Goal: Task Accomplishment & Management: Manage account settings

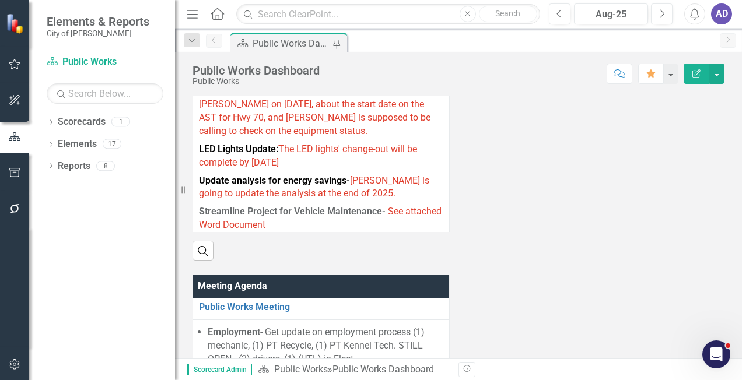
scroll to position [875, 0]
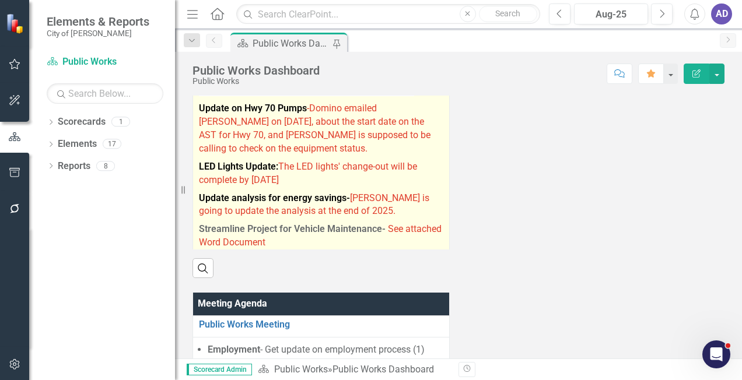
click at [308, 190] on p "LED Lights Update: The LED lights' change-out will be complete by [DATE]" at bounding box center [321, 173] width 244 height 31
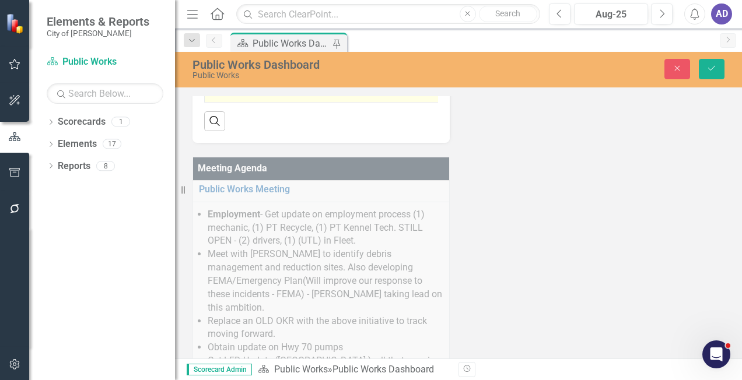
type textarea "<p><strong><span style="color: #000000;">Debris Management and Reduction Sites …"
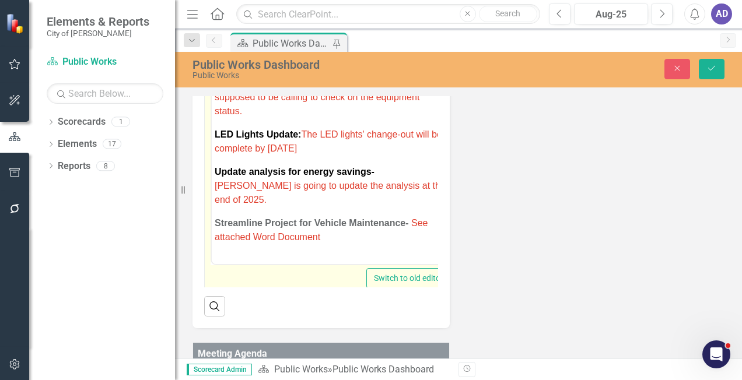
scroll to position [152, 0]
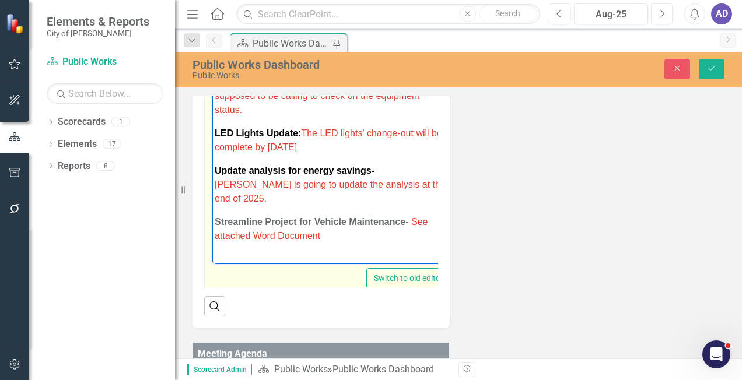
drag, startPoint x: 323, startPoint y: 147, endPoint x: 282, endPoint y: 148, distance: 40.8
click at [282, 148] on p "LED Lights Update: The LED lights' change-out will be complete by [DATE]" at bounding box center [331, 141] width 232 height 28
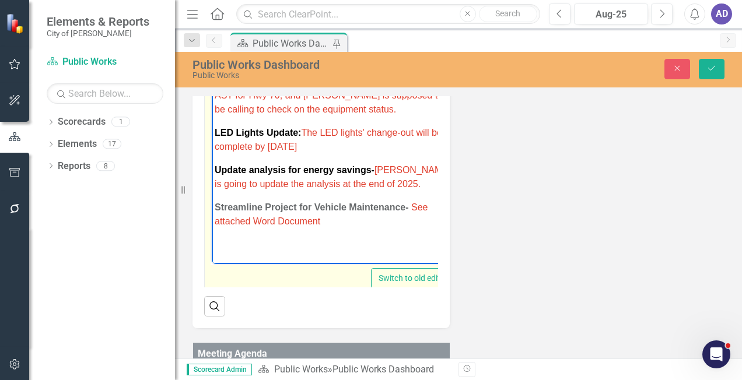
click at [396, 187] on p "Update analysis for energy savings- [PERSON_NAME] is going to update the analys…" at bounding box center [333, 177] width 237 height 28
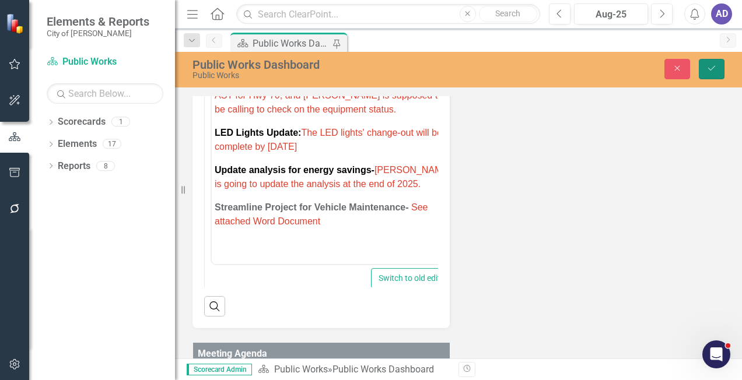
click at [712, 69] on icon "submit" at bounding box center [711, 68] width 7 height 5
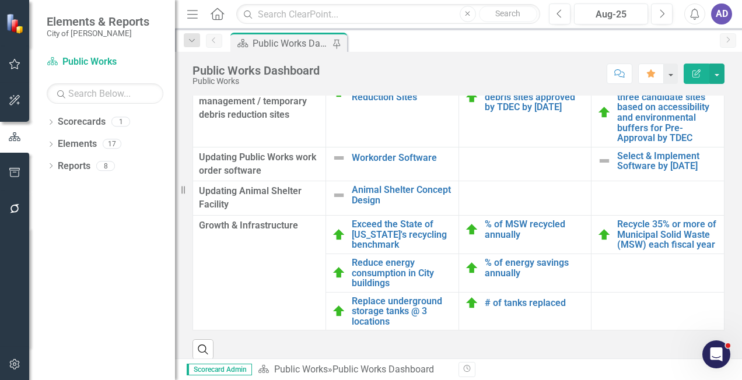
scroll to position [1450, 0]
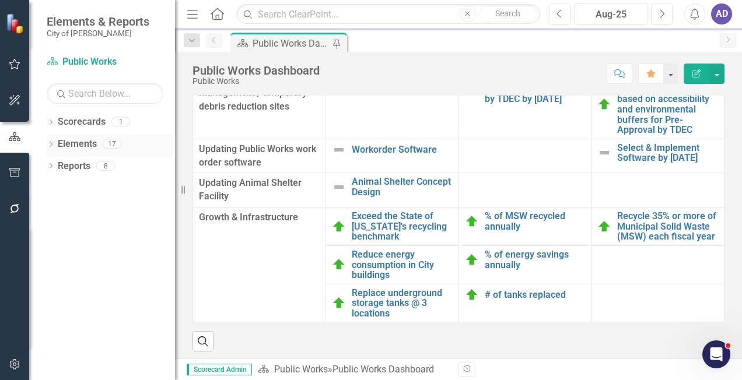
click at [89, 143] on link "Elements" at bounding box center [77, 144] width 39 height 13
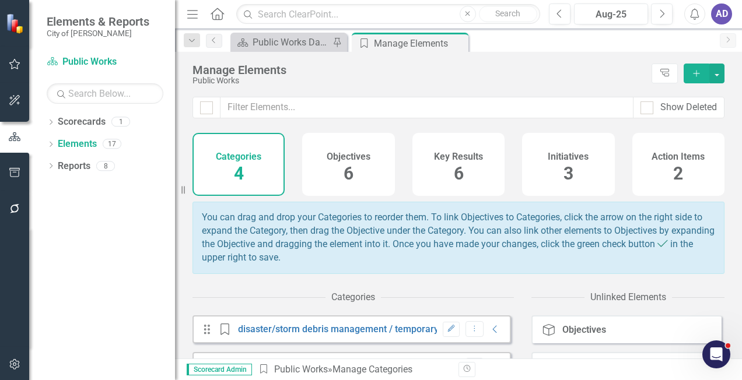
click at [458, 159] on h4 "Key Results" at bounding box center [458, 157] width 49 height 10
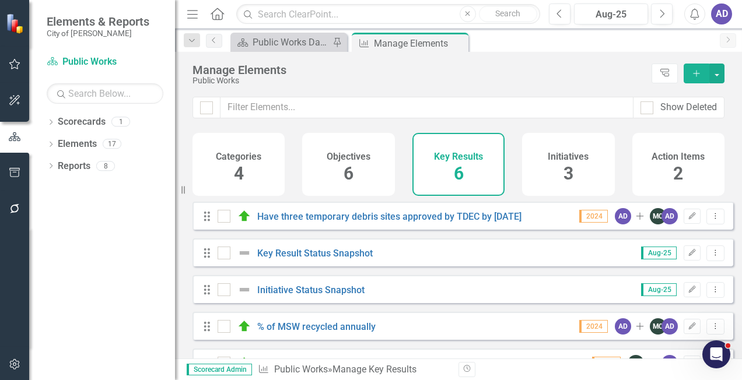
scroll to position [71, 0]
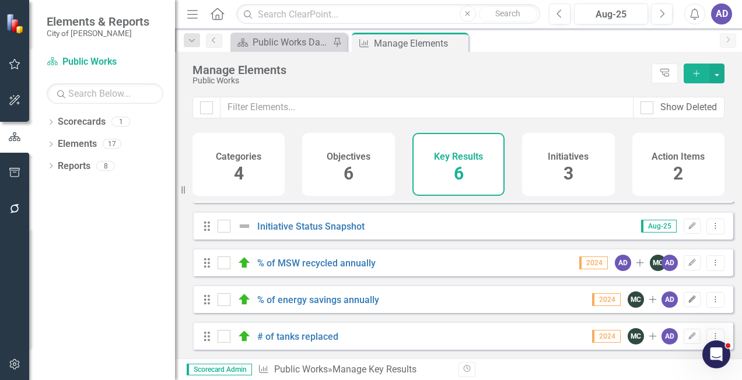
click at [689, 302] on icon "button" at bounding box center [692, 299] width 7 height 7
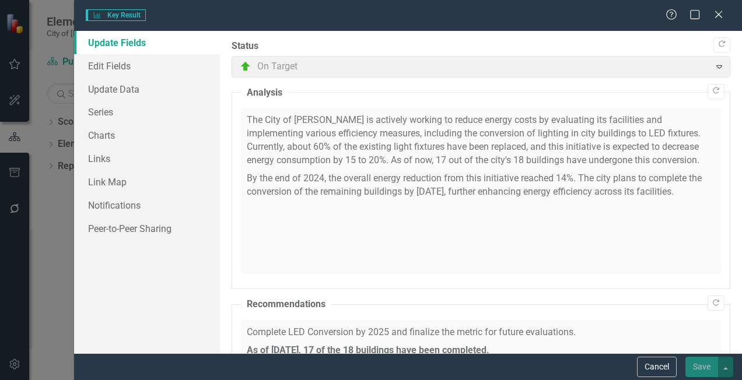
checkbox input "true"
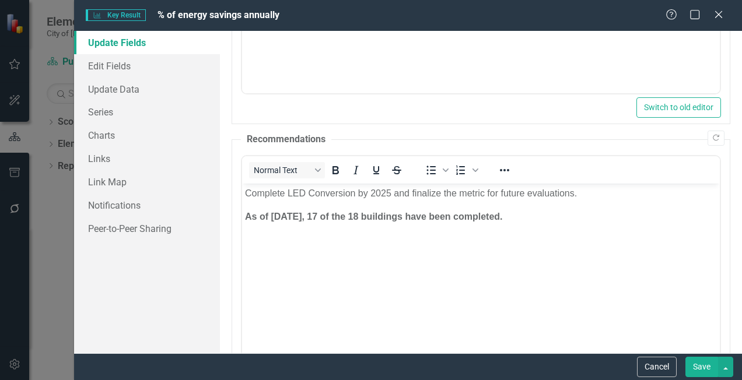
scroll to position [292, 0]
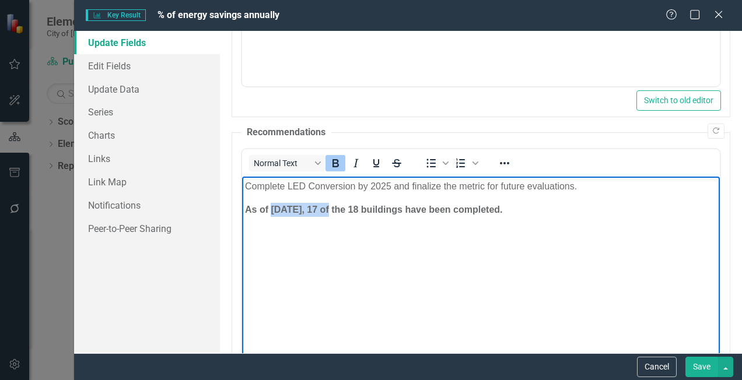
drag, startPoint x: 272, startPoint y: 209, endPoint x: 328, endPoint y: 208, distance: 56.0
click at [328, 208] on strong "As of [DATE], 17 of the 18 buildings have been completed." at bounding box center [374, 210] width 258 height 10
click at [331, 212] on strong "As of [DATE] of the 18 buildings have been completed." at bounding box center [366, 210] width 242 height 10
click at [365, 209] on strong "As of [DATE] 17 of the 18 buildings have been completed." at bounding box center [372, 210] width 255 height 10
click at [552, 234] on body "Complete LED Conversion by 2025 and finalize the metric for future evaluations.…" at bounding box center [481, 264] width 478 height 175
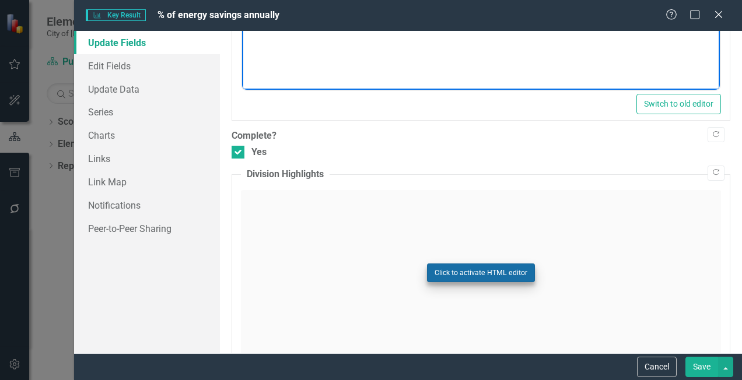
scroll to position [638, 0]
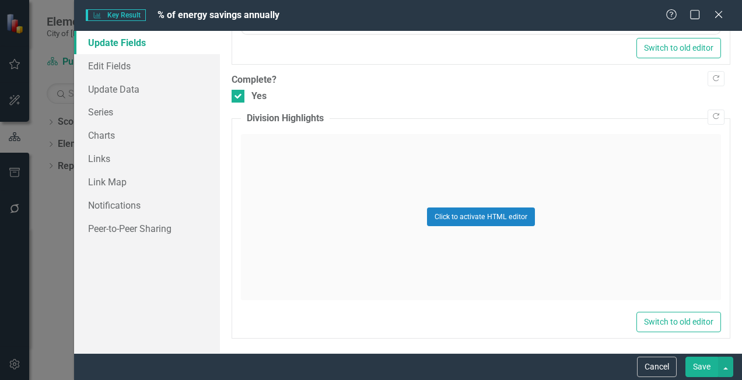
click at [701, 368] on button "Save" at bounding box center [701, 367] width 33 height 20
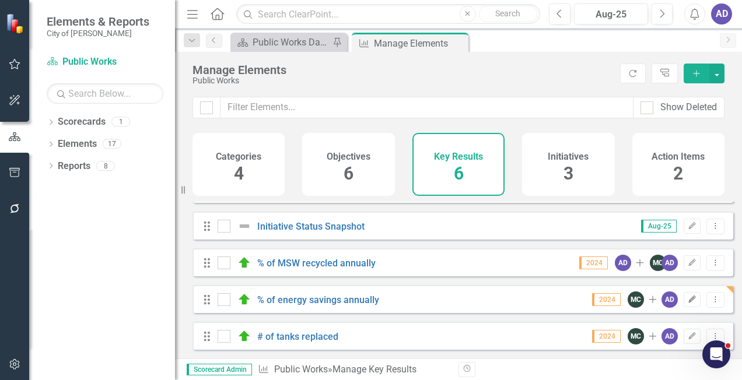
click at [688, 297] on icon "Edit" at bounding box center [692, 299] width 9 height 7
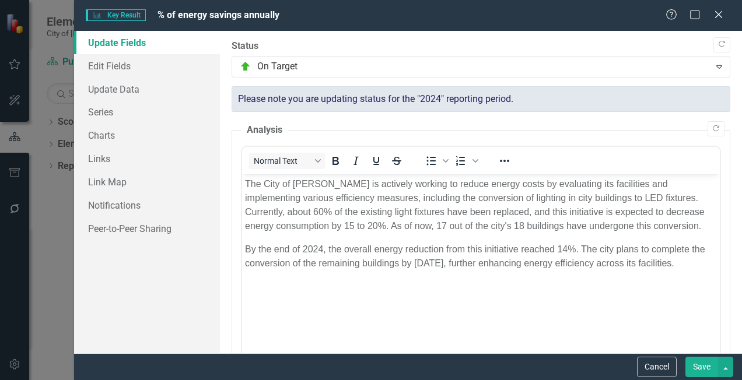
scroll to position [0, 0]
click at [114, 64] on link "Edit Fields" at bounding box center [147, 65] width 146 height 23
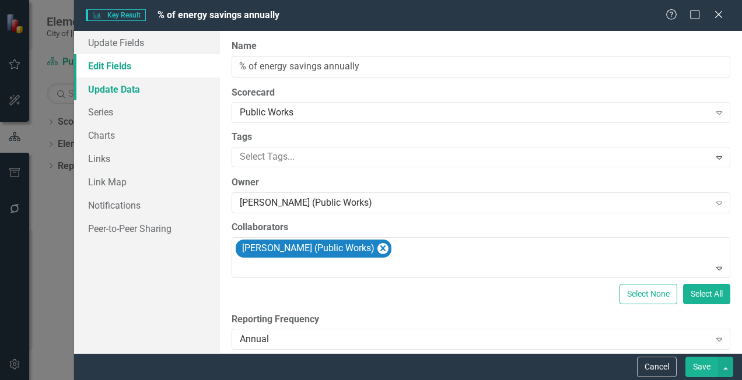
click at [115, 86] on link "Update Data" at bounding box center [147, 89] width 146 height 23
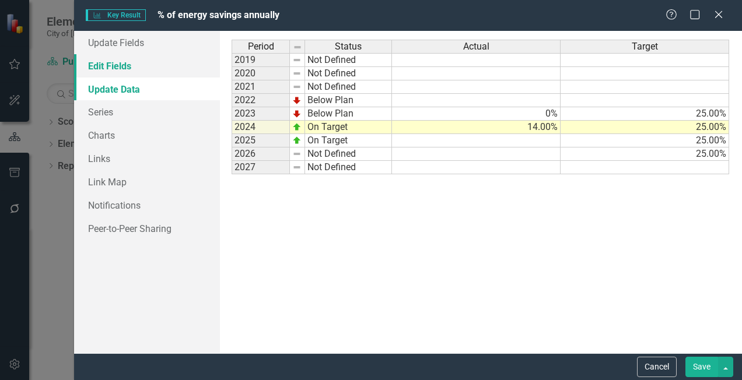
click at [117, 65] on link "Edit Fields" at bounding box center [147, 65] width 146 height 23
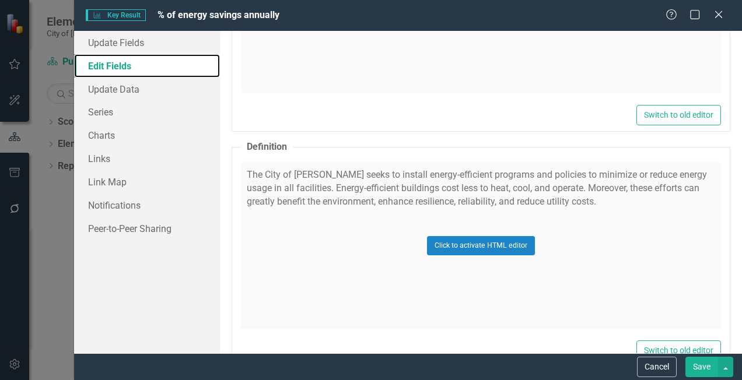
scroll to position [1505, 0]
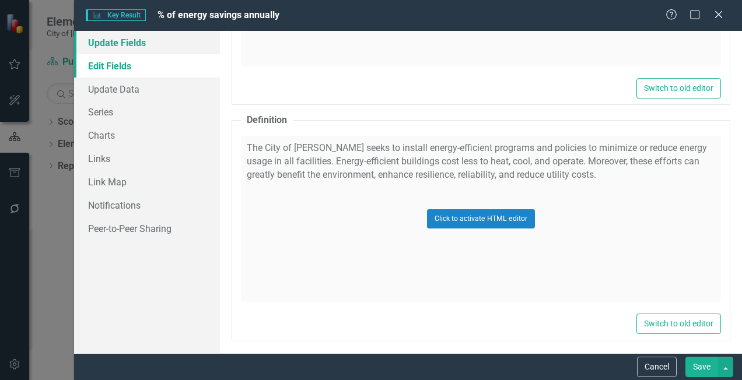
click at [101, 47] on link "Update Fields" at bounding box center [147, 42] width 146 height 23
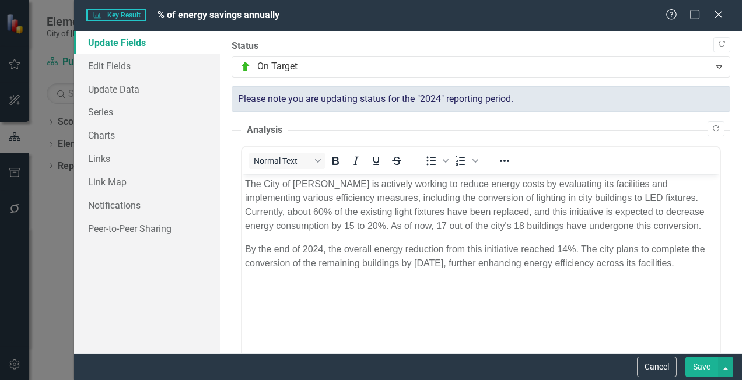
drag, startPoint x: 702, startPoint y: 360, endPoint x: 694, endPoint y: 357, distance: 8.1
click at [701, 359] on button "Save" at bounding box center [701, 367] width 33 height 20
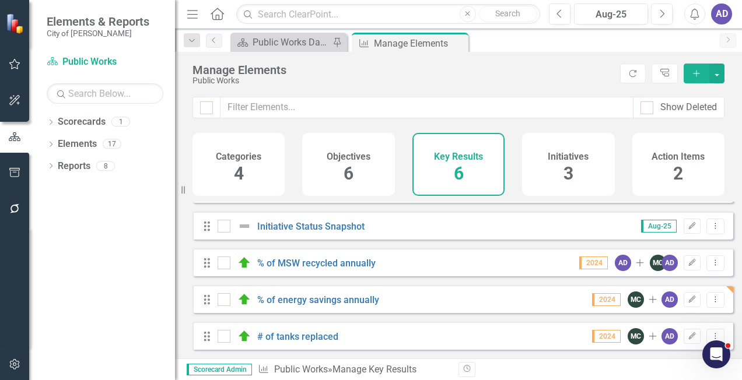
scroll to position [0, 0]
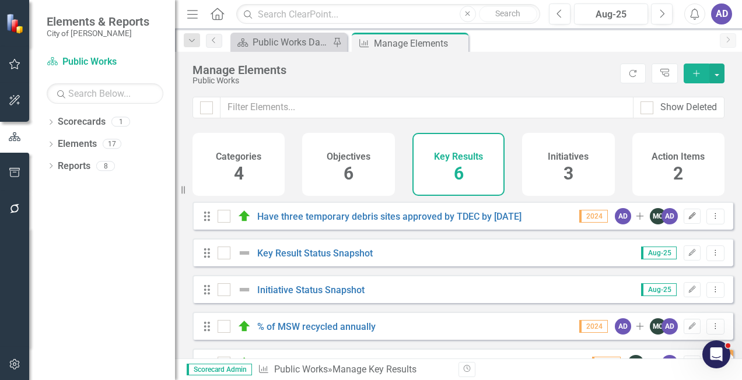
click at [689, 219] on icon "button" at bounding box center [692, 215] width 7 height 7
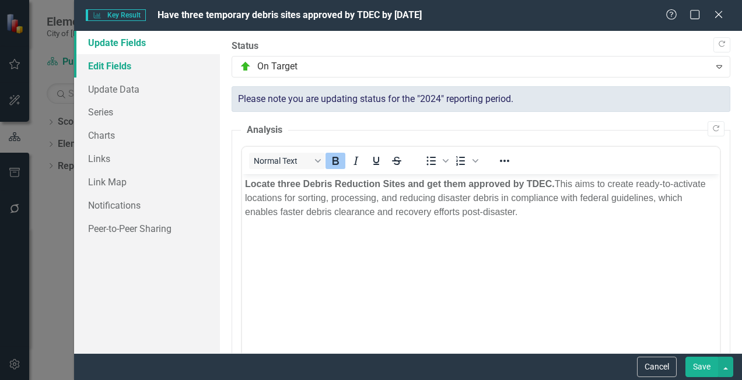
click at [117, 68] on link "Edit Fields" at bounding box center [147, 65] width 146 height 23
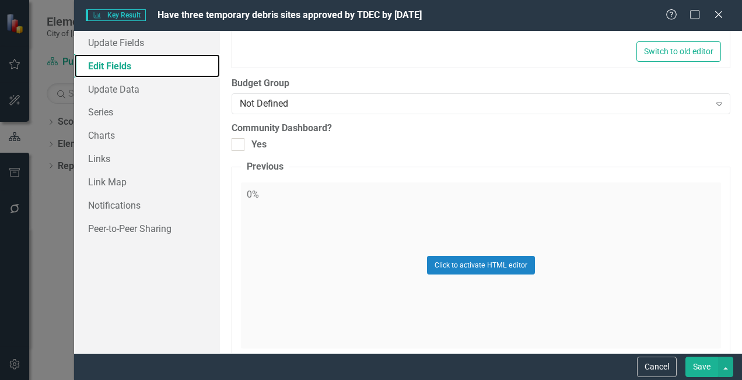
scroll to position [642, 0]
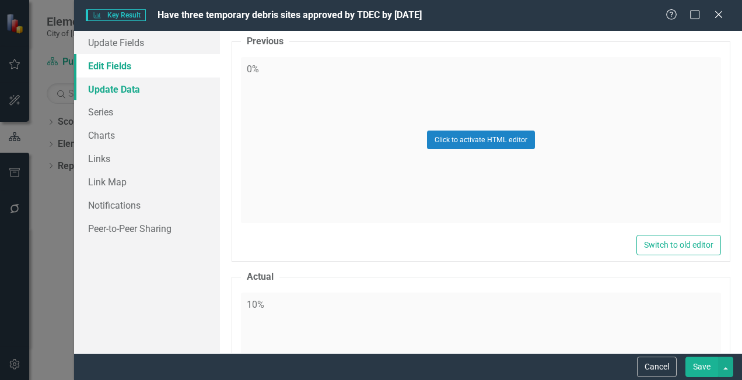
click at [117, 87] on link "Update Data" at bounding box center [147, 89] width 146 height 23
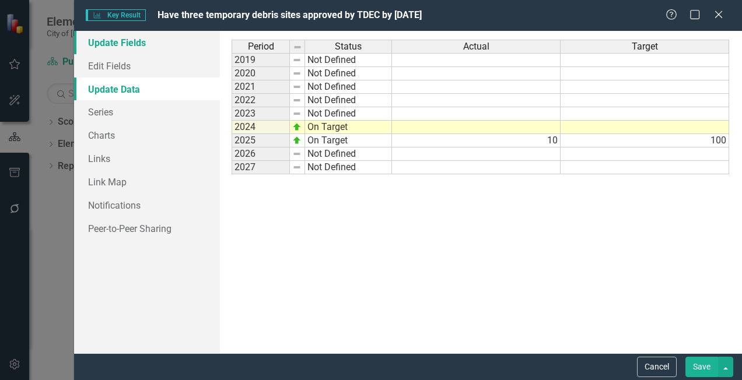
click at [126, 41] on link "Update Fields" at bounding box center [147, 42] width 146 height 23
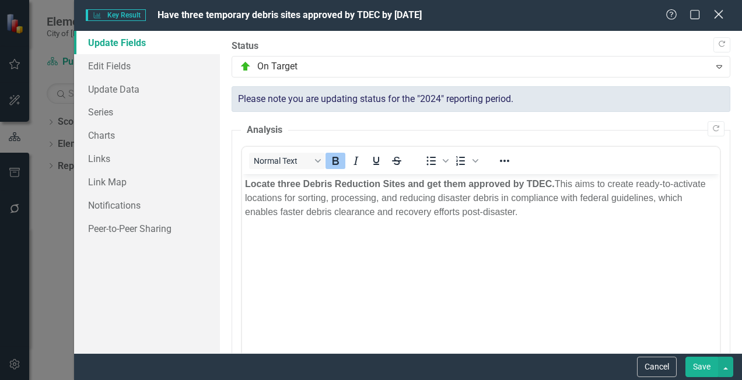
click at [716, 18] on icon "Close" at bounding box center [718, 14] width 15 height 11
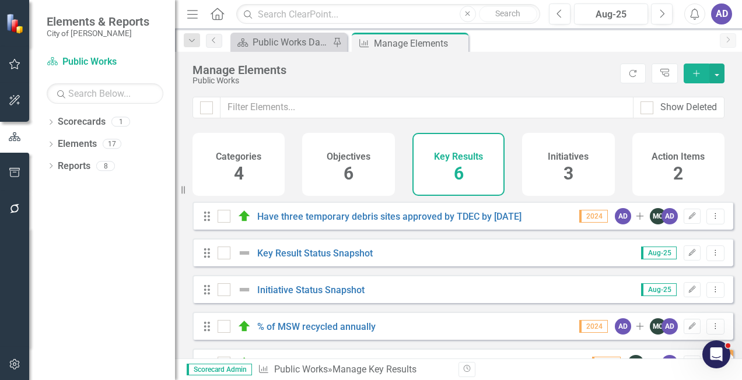
click at [583, 158] on h4 "Initiatives" at bounding box center [568, 157] width 41 height 10
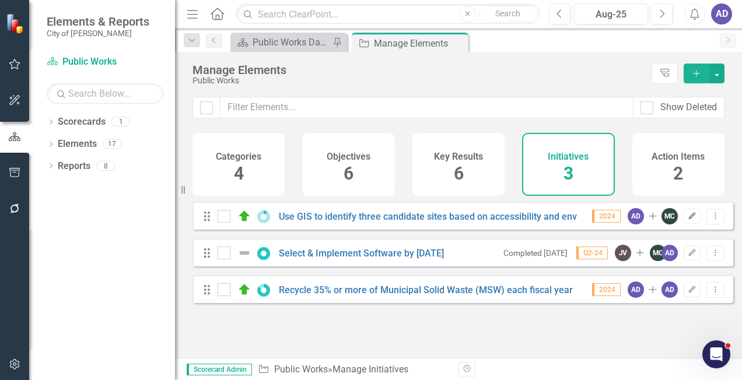
click at [688, 220] on icon "Edit" at bounding box center [692, 216] width 9 height 7
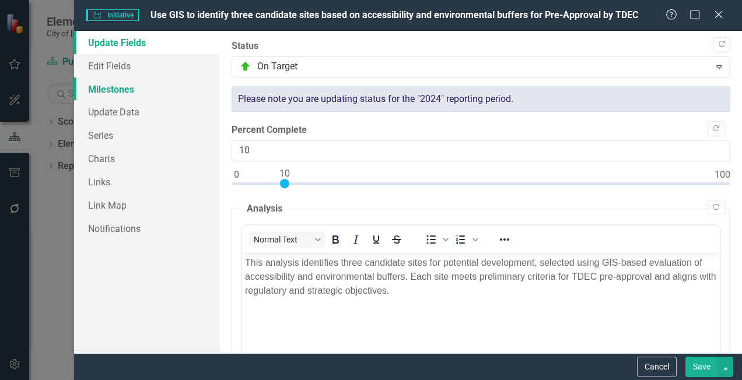
click at [131, 89] on link "Milestones" at bounding box center [147, 89] width 146 height 23
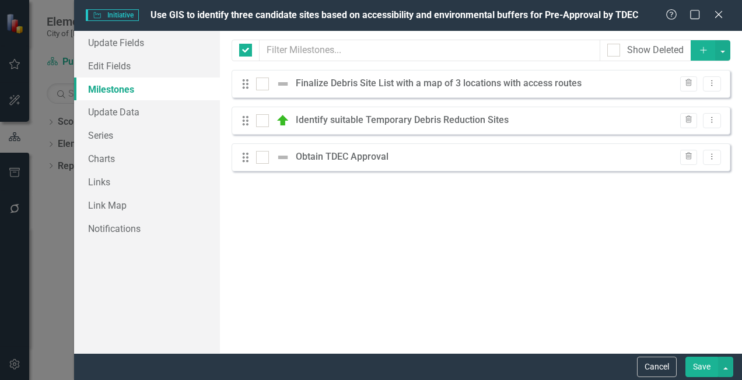
checkbox input "false"
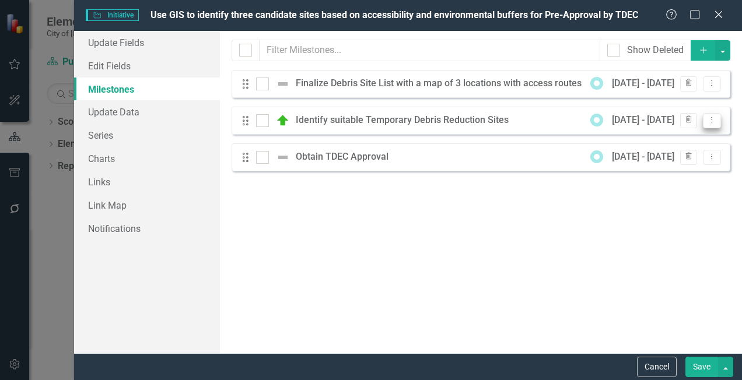
click at [714, 120] on icon "Dropdown Menu" at bounding box center [712, 120] width 10 height 8
click at [442, 118] on div "Identify suitable Temporary Debris Reduction Sites" at bounding box center [405, 120] width 219 height 13
click at [467, 117] on div "Identify suitable Temporary Debris Reduction Sites" at bounding box center [405, 120] width 219 height 13
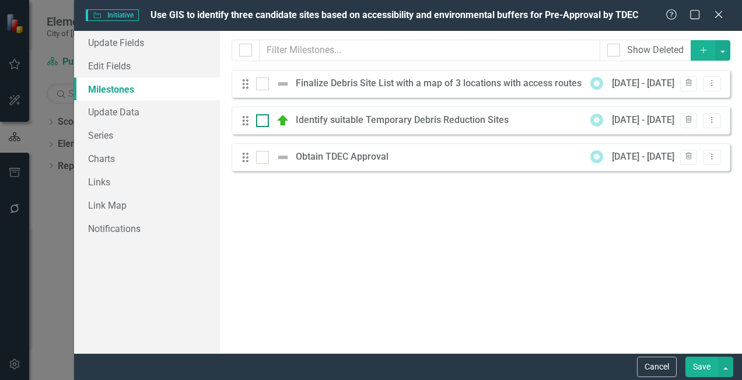
click at [260, 120] on input "checkbox" at bounding box center [260, 118] width 8 height 8
checkbox input "true"
click at [604, 232] on div "Milestones allow you to break down your projects (or initiatives) into smaller …" at bounding box center [481, 192] width 522 height 323
click at [700, 368] on button "Save" at bounding box center [701, 367] width 33 height 20
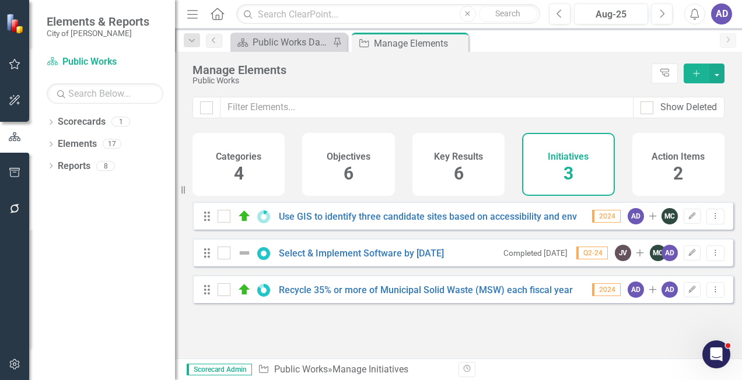
click at [215, 12] on icon "Home" at bounding box center [216, 14] width 15 height 12
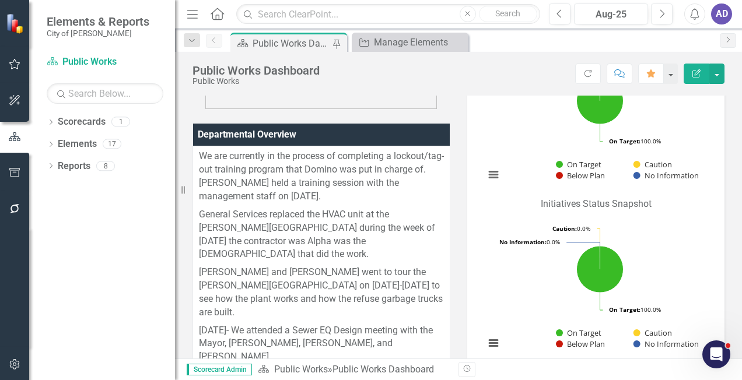
scroll to position [525, 0]
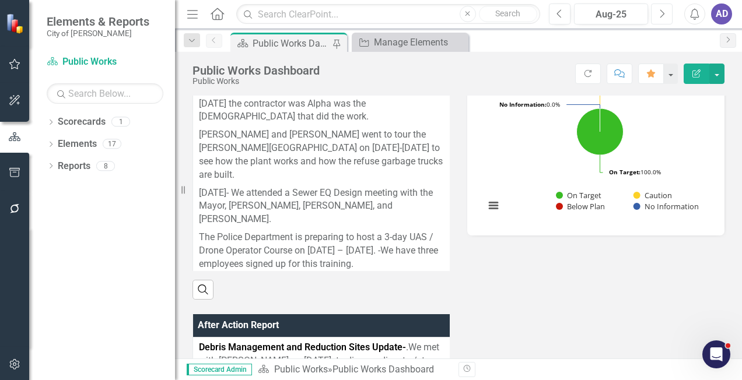
click at [660, 9] on icon "Next" at bounding box center [662, 14] width 6 height 10
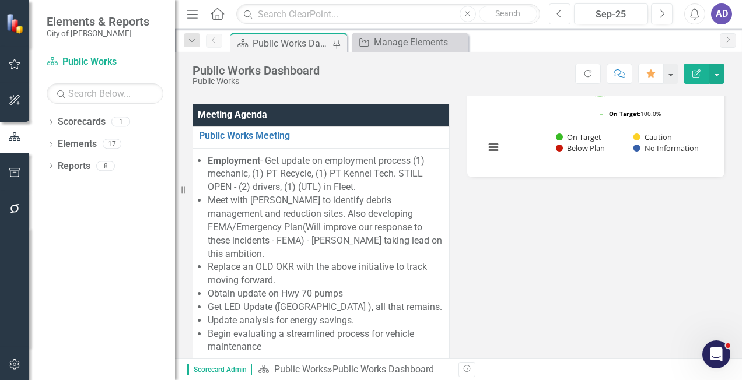
click at [563, 13] on button "Previous" at bounding box center [560, 13] width 22 height 21
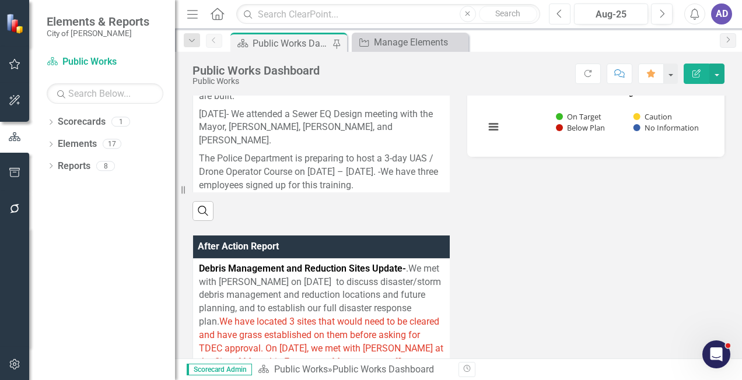
scroll to position [467, 0]
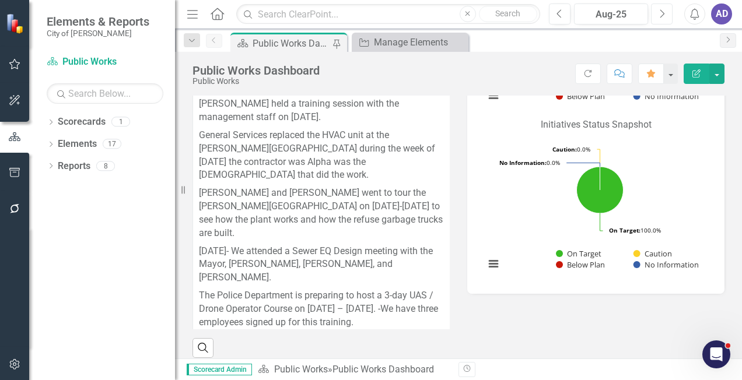
click at [663, 12] on icon "button" at bounding box center [662, 13] width 5 height 8
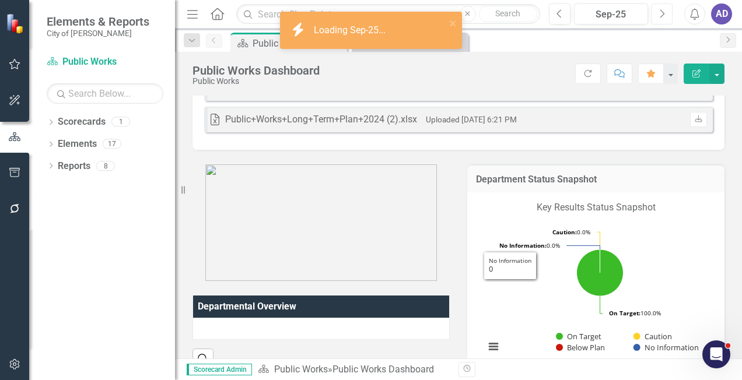
scroll to position [350, 0]
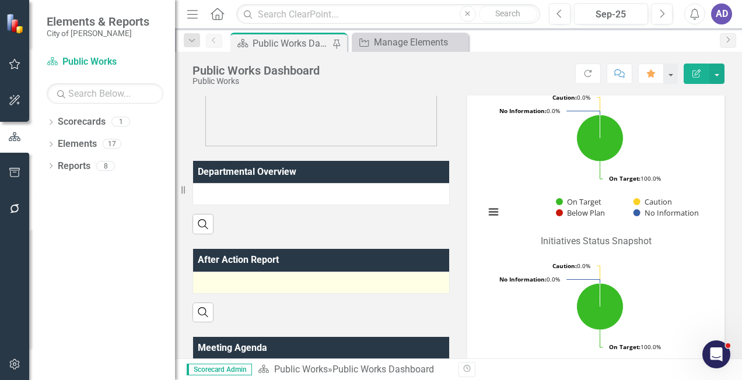
click at [372, 290] on div at bounding box center [321, 283] width 244 height 14
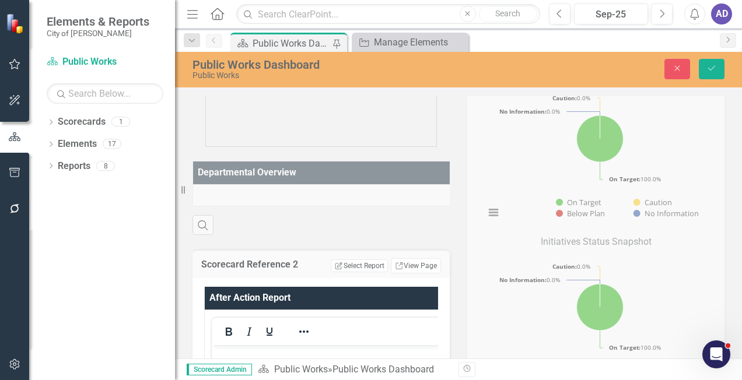
scroll to position [467, 0]
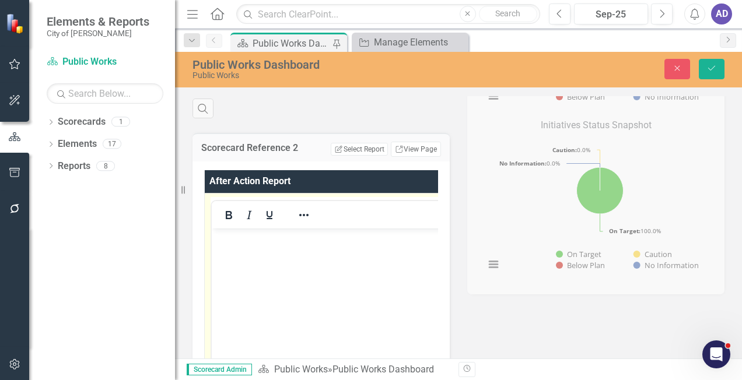
click at [324, 257] on body "Rich Text Area. Press ALT-0 for help." at bounding box center [334, 315] width 244 height 175
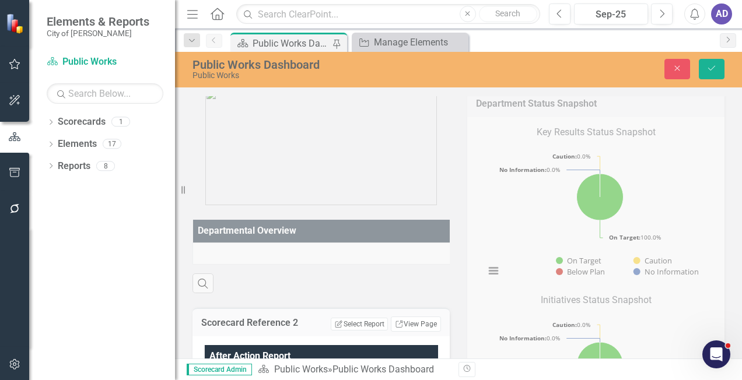
scroll to position [117, 0]
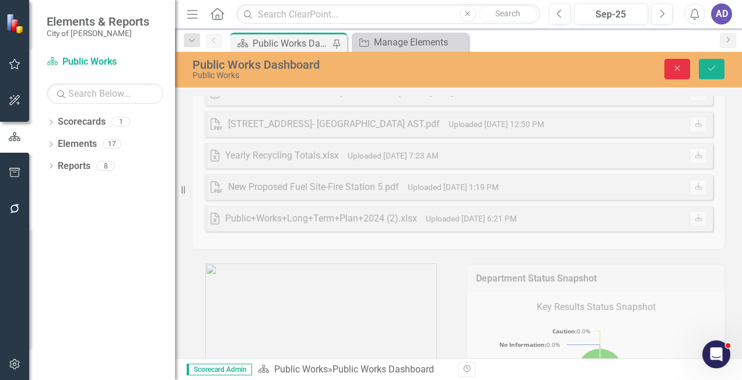
click at [681, 62] on button "Close" at bounding box center [677, 69] width 26 height 20
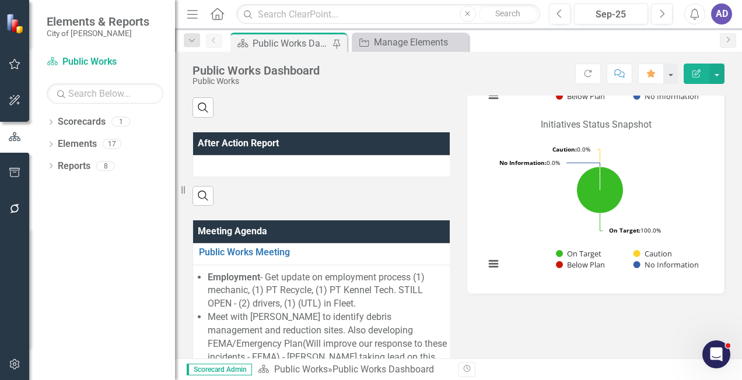
scroll to position [233, 0]
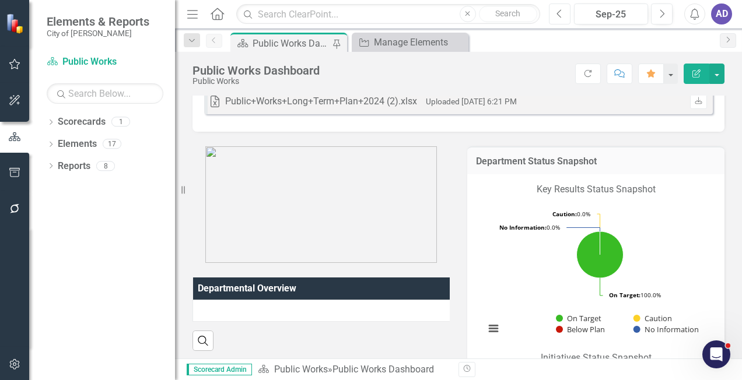
click at [567, 12] on button "Previous" at bounding box center [560, 13] width 22 height 21
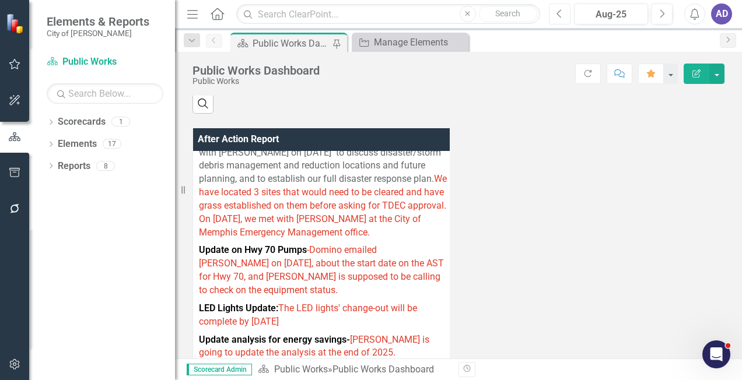
scroll to position [700, 0]
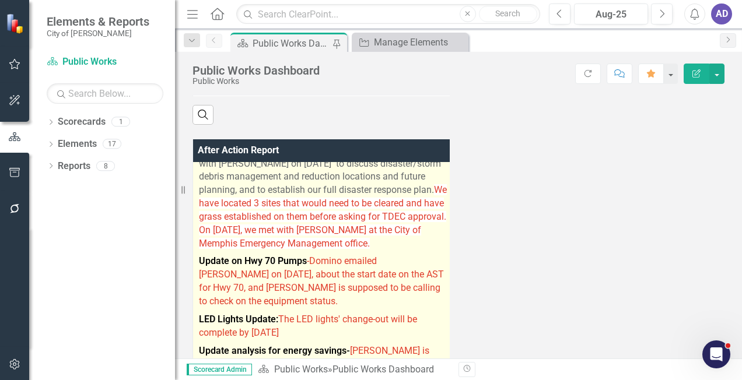
click at [269, 236] on p "Debris Management and Reduction Sites Update- .We met with [PERSON_NAME] on [DA…" at bounding box center [323, 198] width 249 height 109
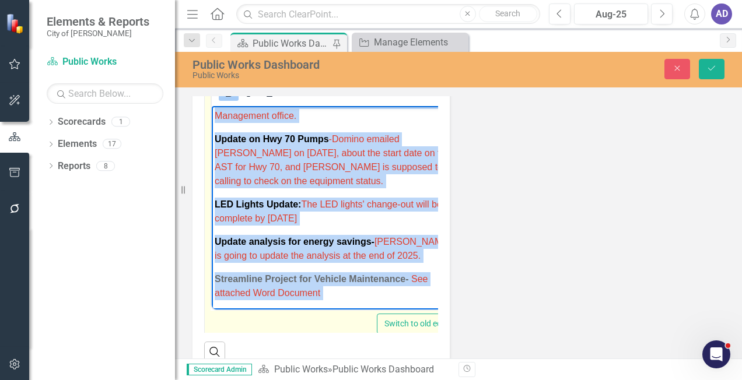
scroll to position [138, 0]
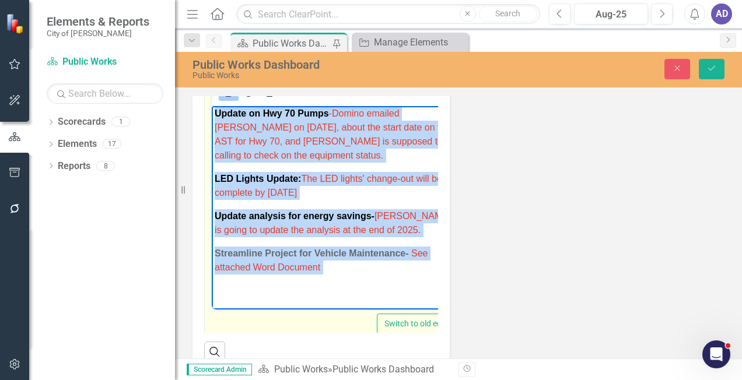
drag, startPoint x: 213, startPoint y: 115, endPoint x: 360, endPoint y: 307, distance: 242.1
click at [360, 307] on body "Debris Management and Reduction Sites Update- .We met with [PERSON_NAME] on [DA…" at bounding box center [336, 140] width 248 height 342
copy body "Debris Management and Reduction Sites Update- .We met with [PERSON_NAME] on [DA…"
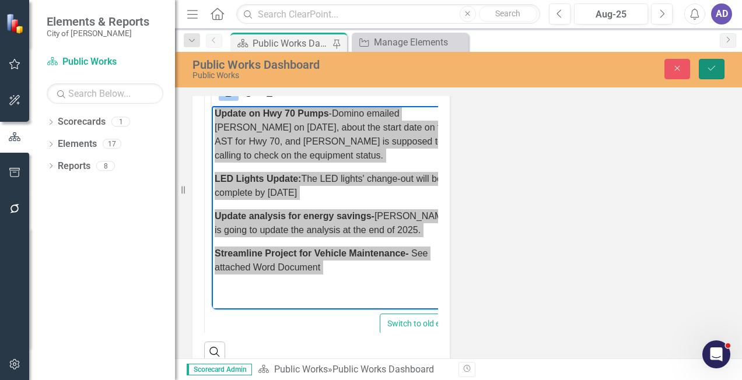
click at [712, 71] on icon "Save" at bounding box center [711, 68] width 10 height 8
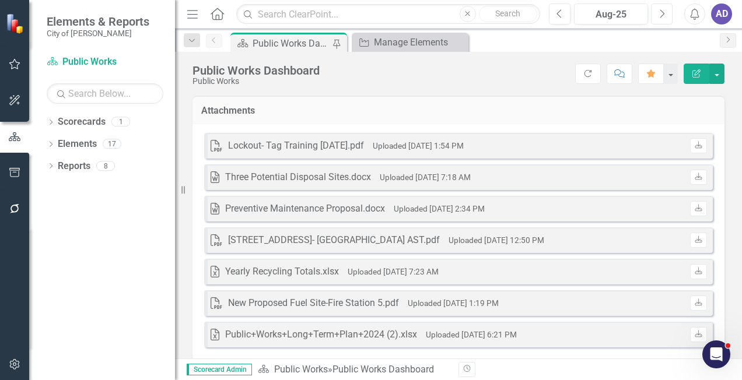
click at [665, 16] on icon "Next" at bounding box center [662, 14] width 6 height 10
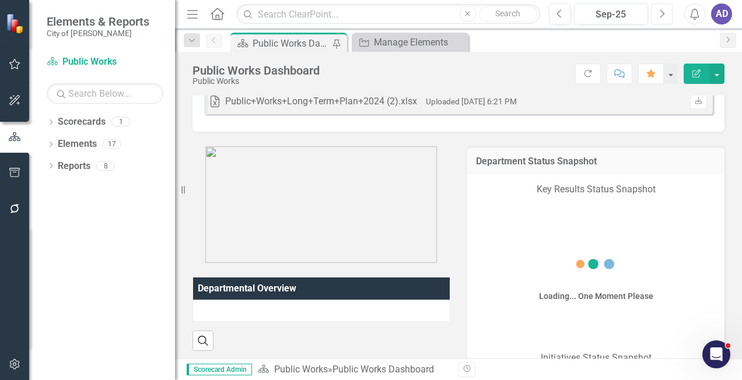
scroll to position [408, 0]
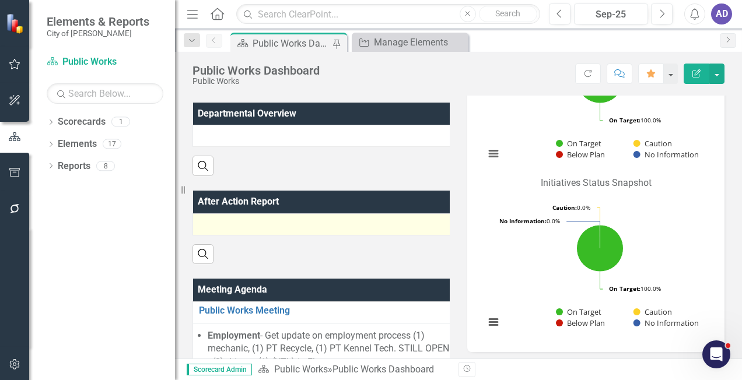
click at [258, 229] on div at bounding box center [326, 225] width 254 height 14
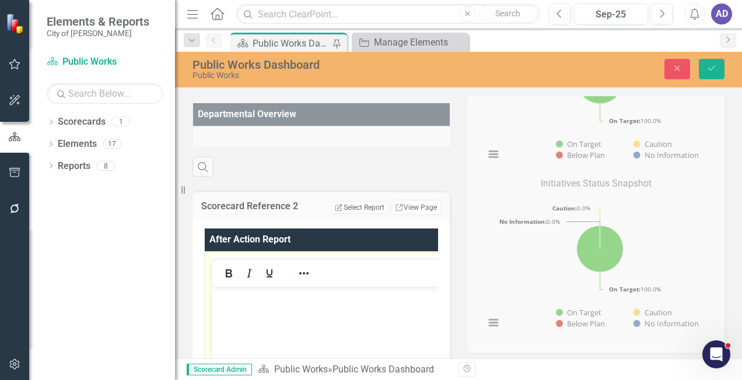
scroll to position [0, 0]
click at [244, 296] on p "Rich Text Area. Press ALT-0 for help." at bounding box center [339, 296] width 248 height 14
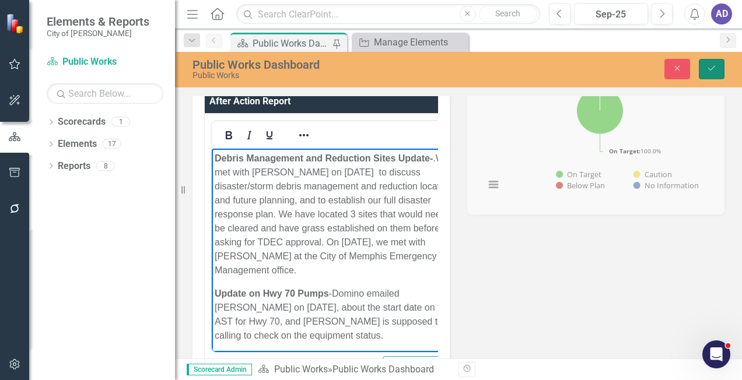
click at [715, 71] on icon "Save" at bounding box center [711, 68] width 10 height 8
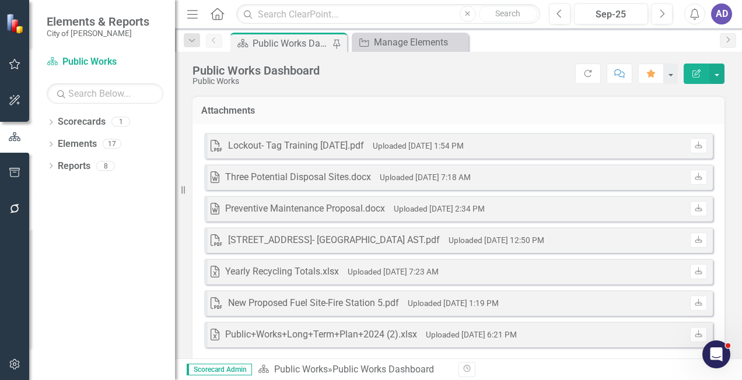
click at [721, 11] on div "AD" at bounding box center [721, 13] width 21 height 21
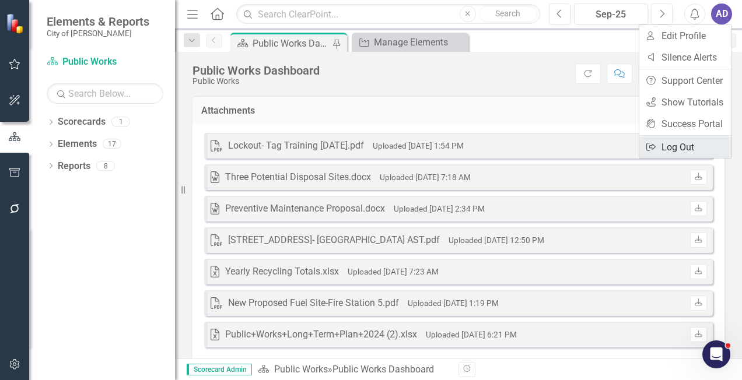
click at [675, 148] on link "Logout Log Out" at bounding box center [685, 147] width 92 height 22
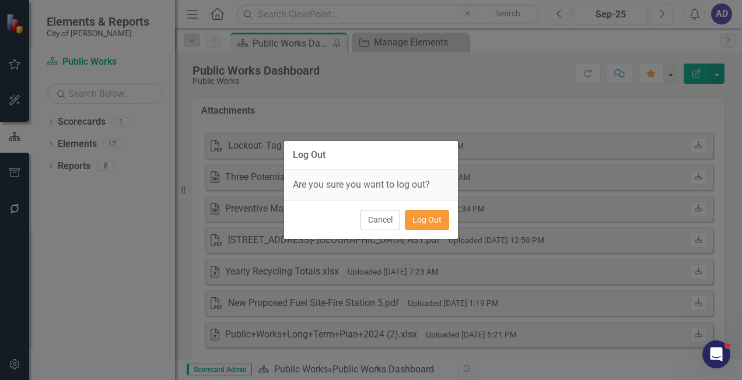
click at [435, 220] on button "Log Out" at bounding box center [427, 220] width 44 height 20
